Goal: Use online tool/utility: Use online tool/utility

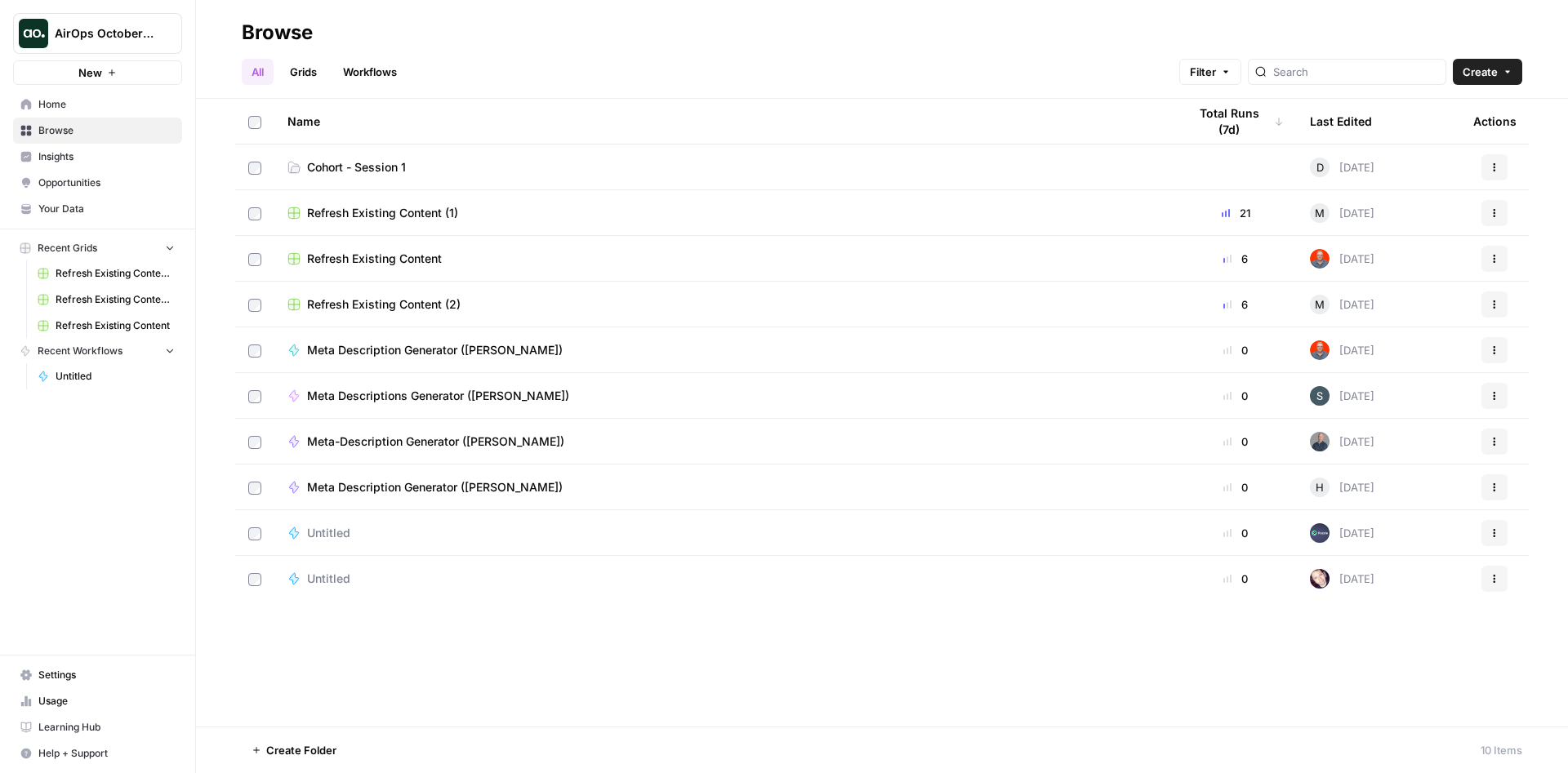
click at [78, 186] on span "Opportunities" at bounding box center [106, 182] width 136 height 15
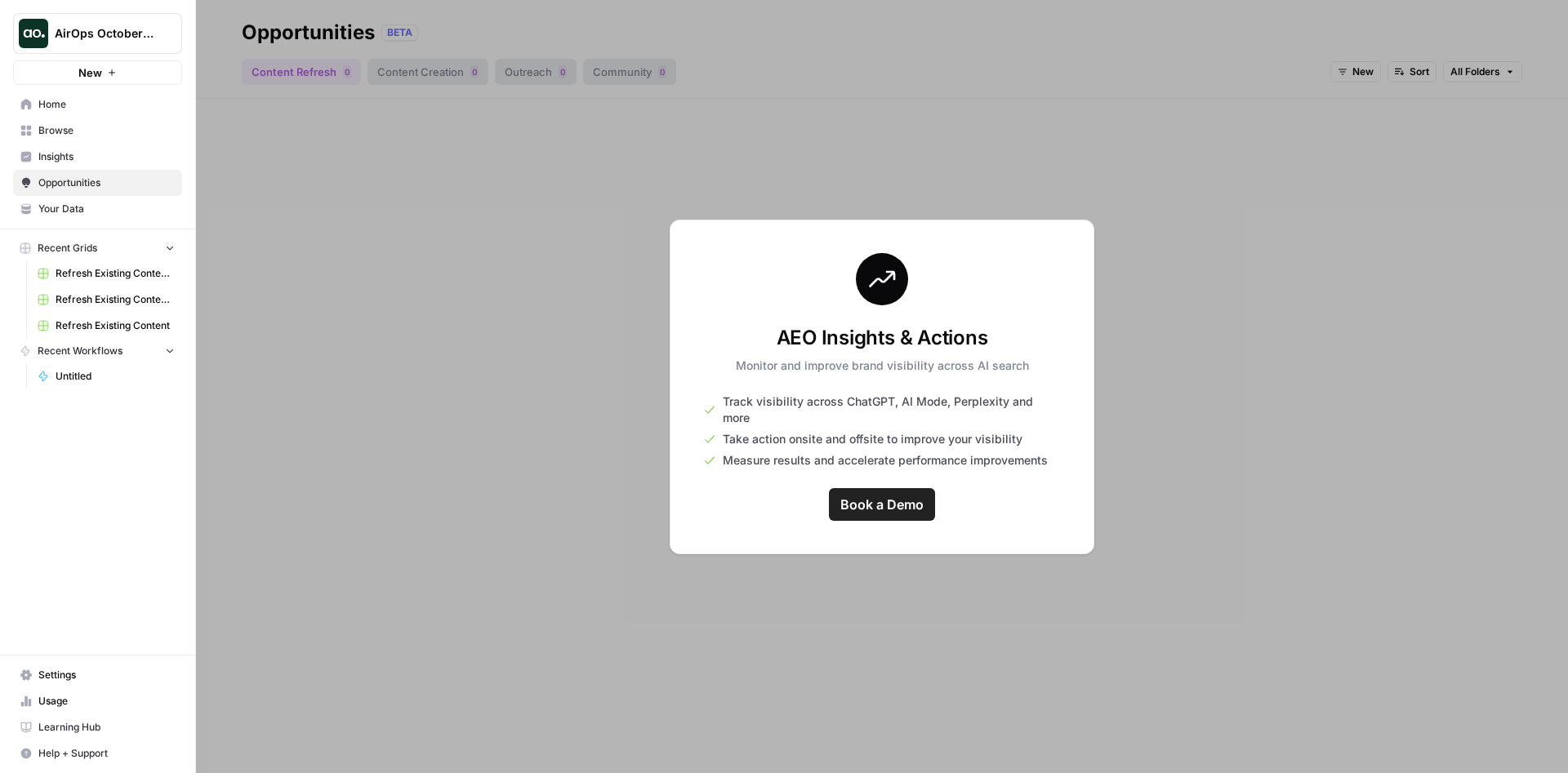
click at [68, 202] on span "Your Data" at bounding box center [106, 208] width 136 height 15
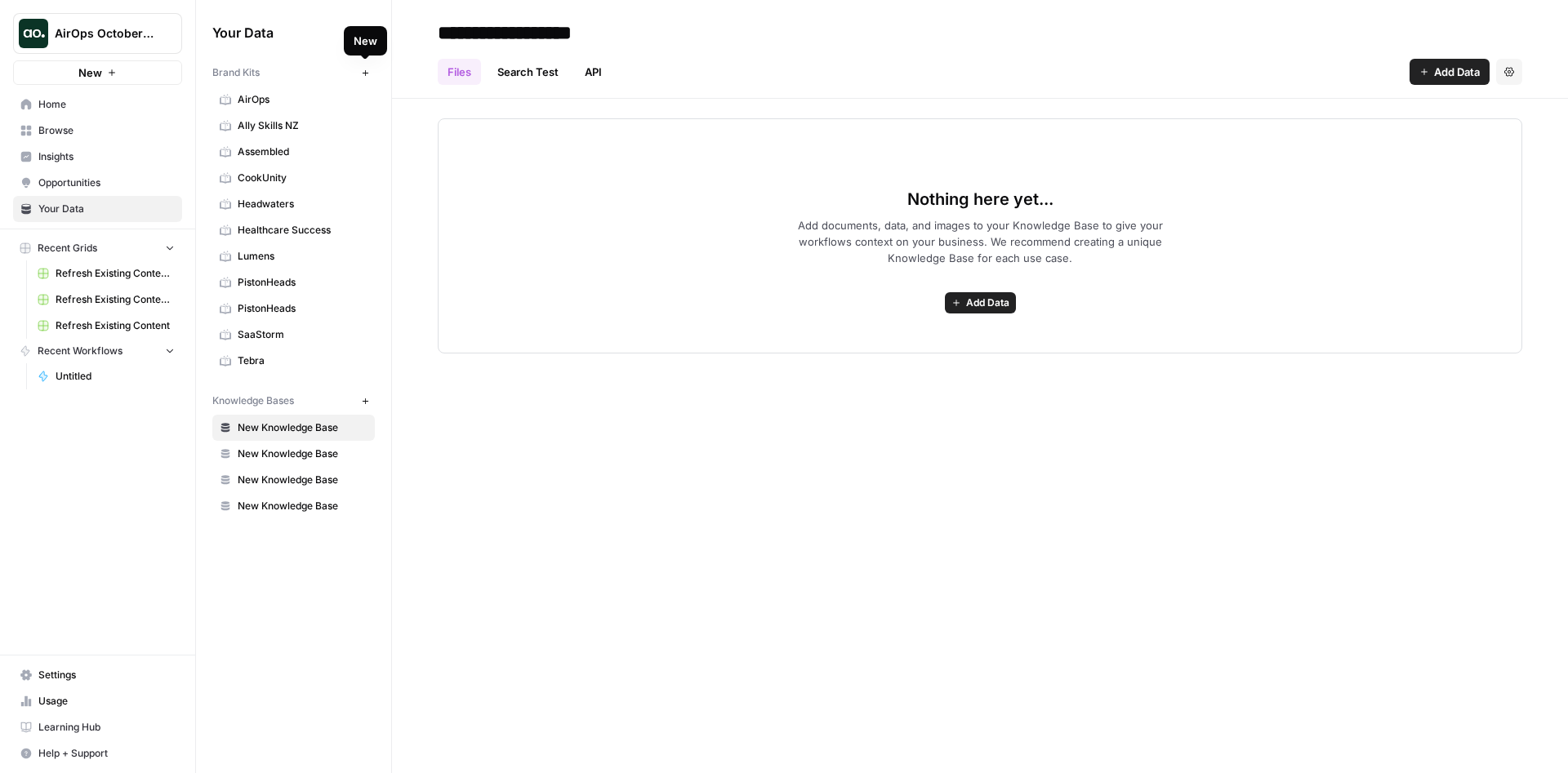
click at [364, 74] on icon "button" at bounding box center [365, 73] width 9 height 9
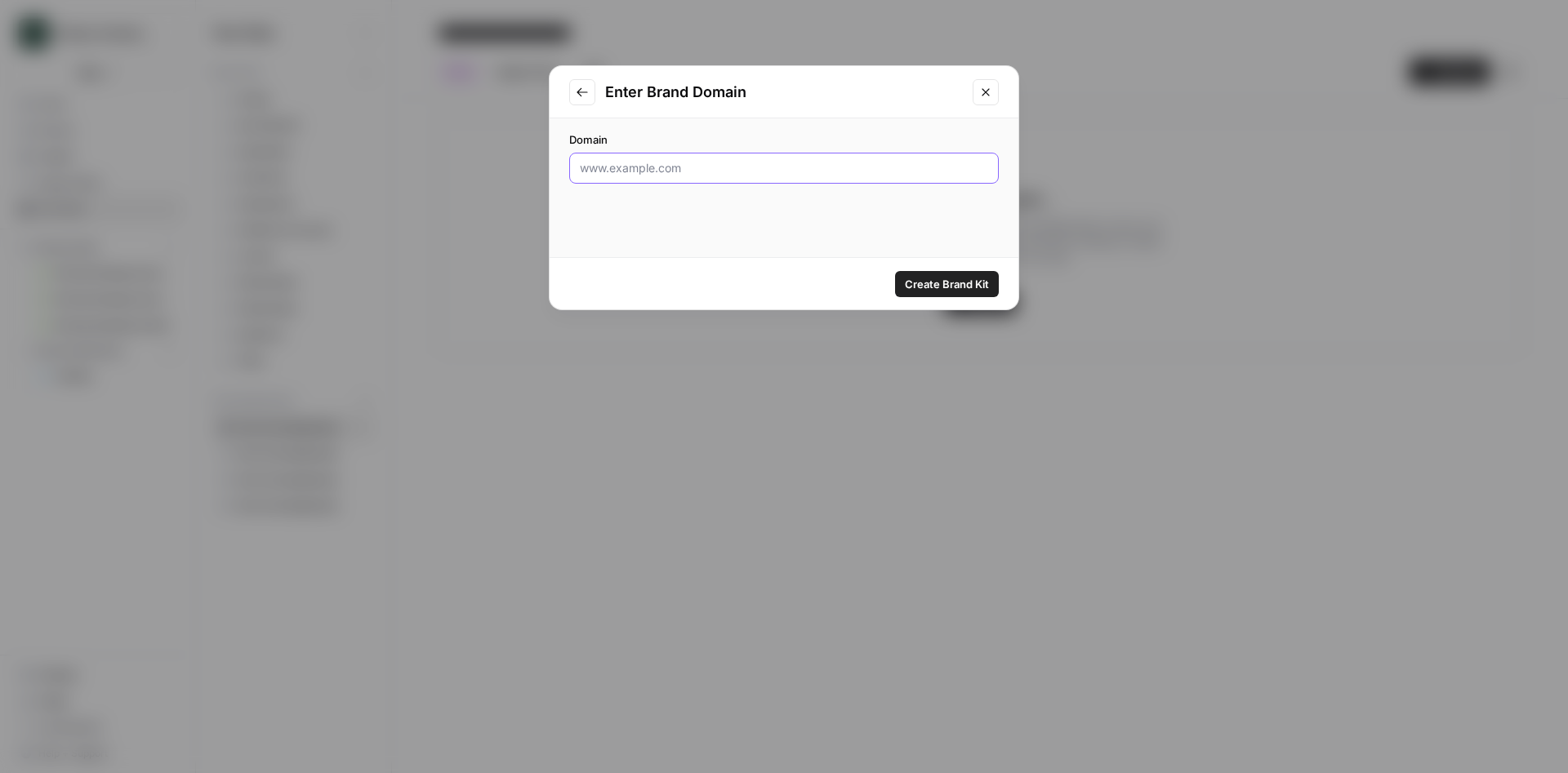
click at [664, 171] on input "Domain" at bounding box center [784, 168] width 408 height 17
click at [656, 162] on input "Domain" at bounding box center [784, 168] width 408 height 17
paste input "[URL][DOMAIN_NAME]"
type input "[URL][DOMAIN_NAME]"
click at [948, 286] on span "Create Brand Kit" at bounding box center [947, 284] width 85 height 17
